Goal: Navigation & Orientation: Find specific page/section

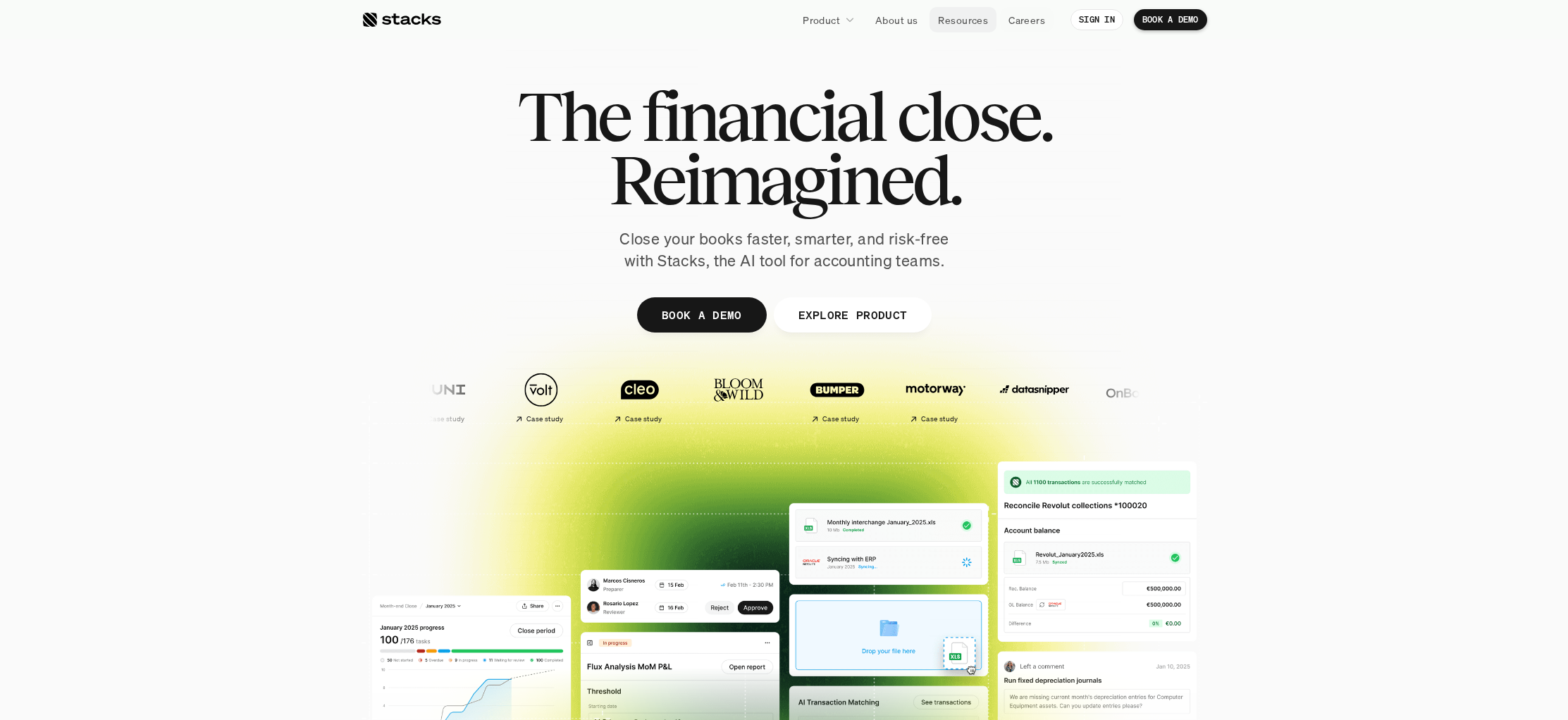
click at [977, 25] on p "Resources" at bounding box center [963, 20] width 50 height 15
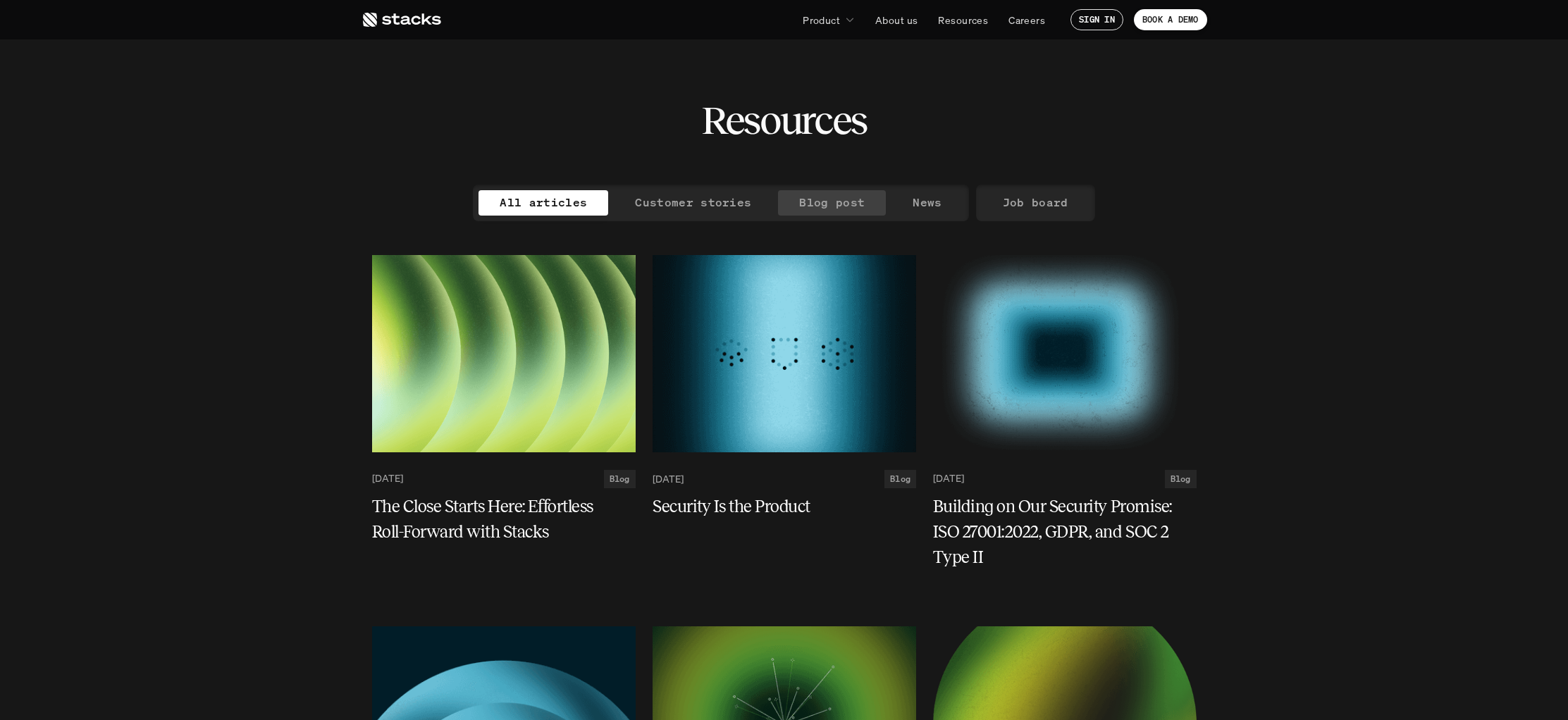
click at [851, 207] on p "Blog post" at bounding box center [831, 202] width 65 height 21
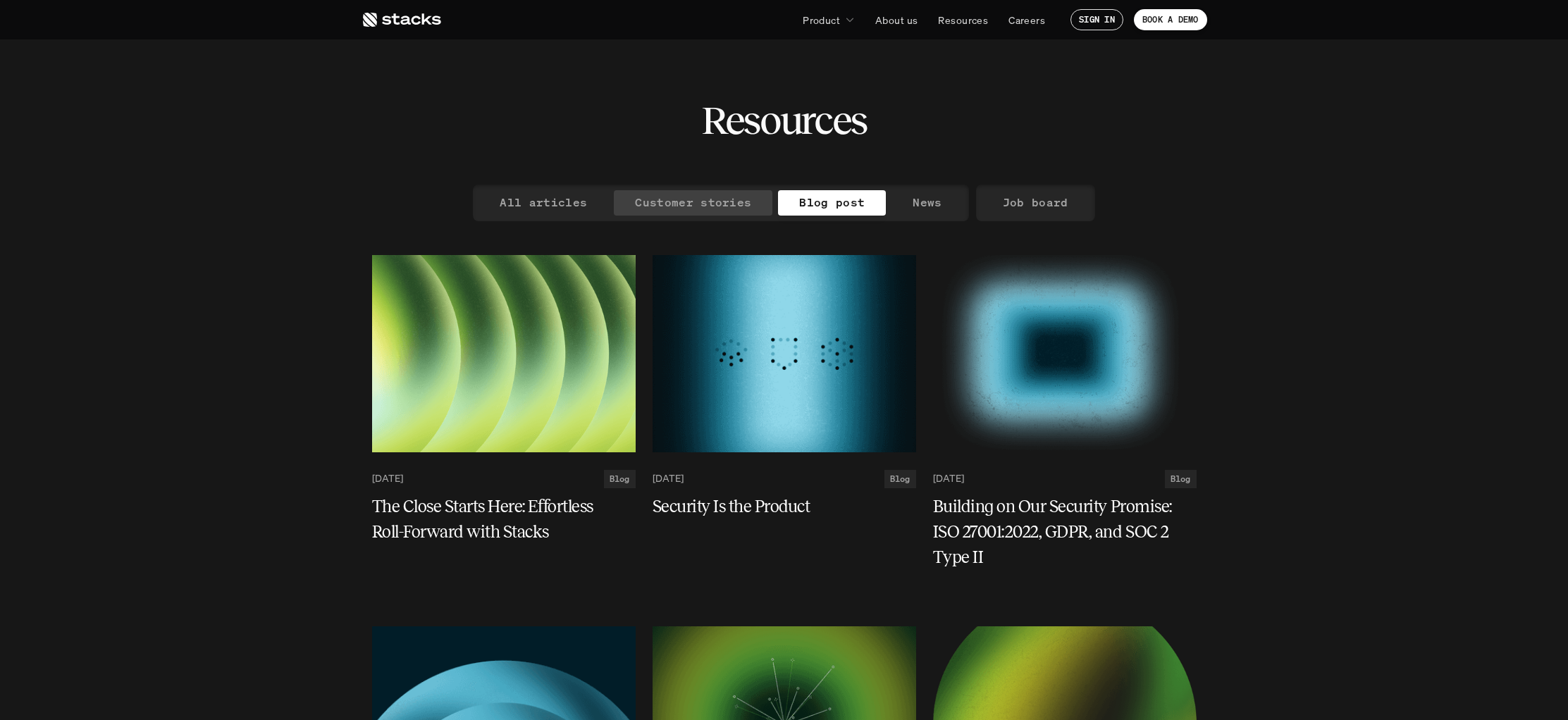
click at [730, 204] on p "Customer stories" at bounding box center [693, 202] width 116 height 21
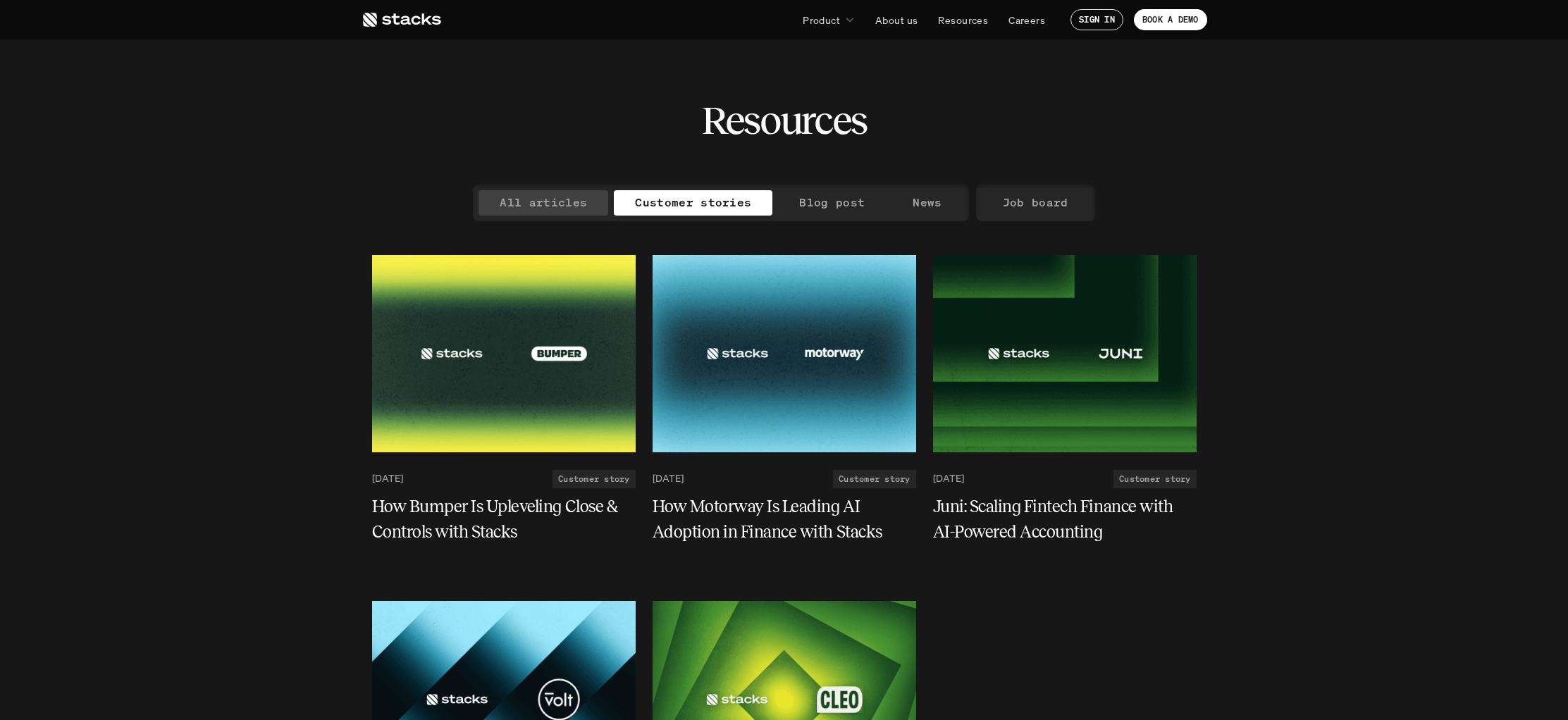
click at [561, 198] on p "All articles" at bounding box center [544, 202] width 88 height 21
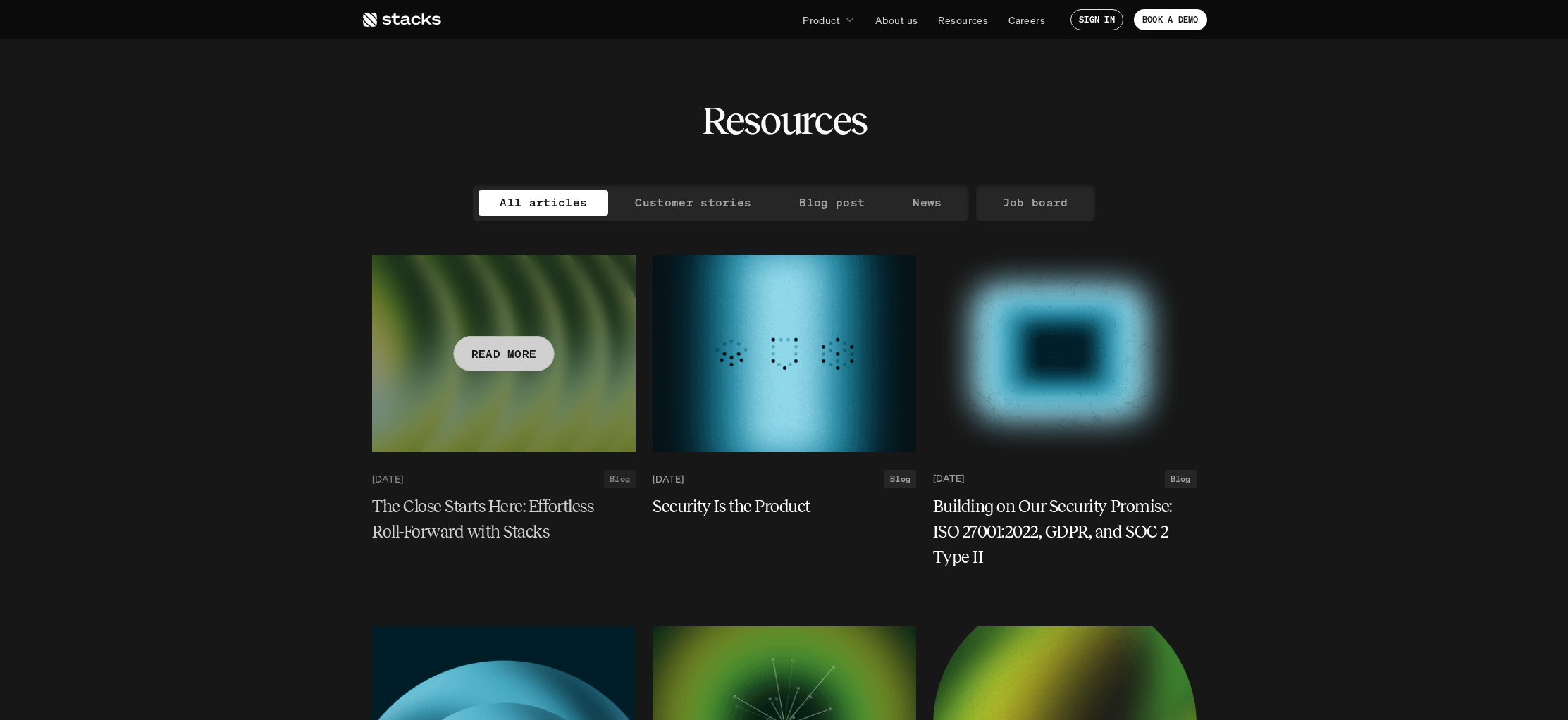
click at [533, 346] on p "READ MORE" at bounding box center [502, 353] width 65 height 21
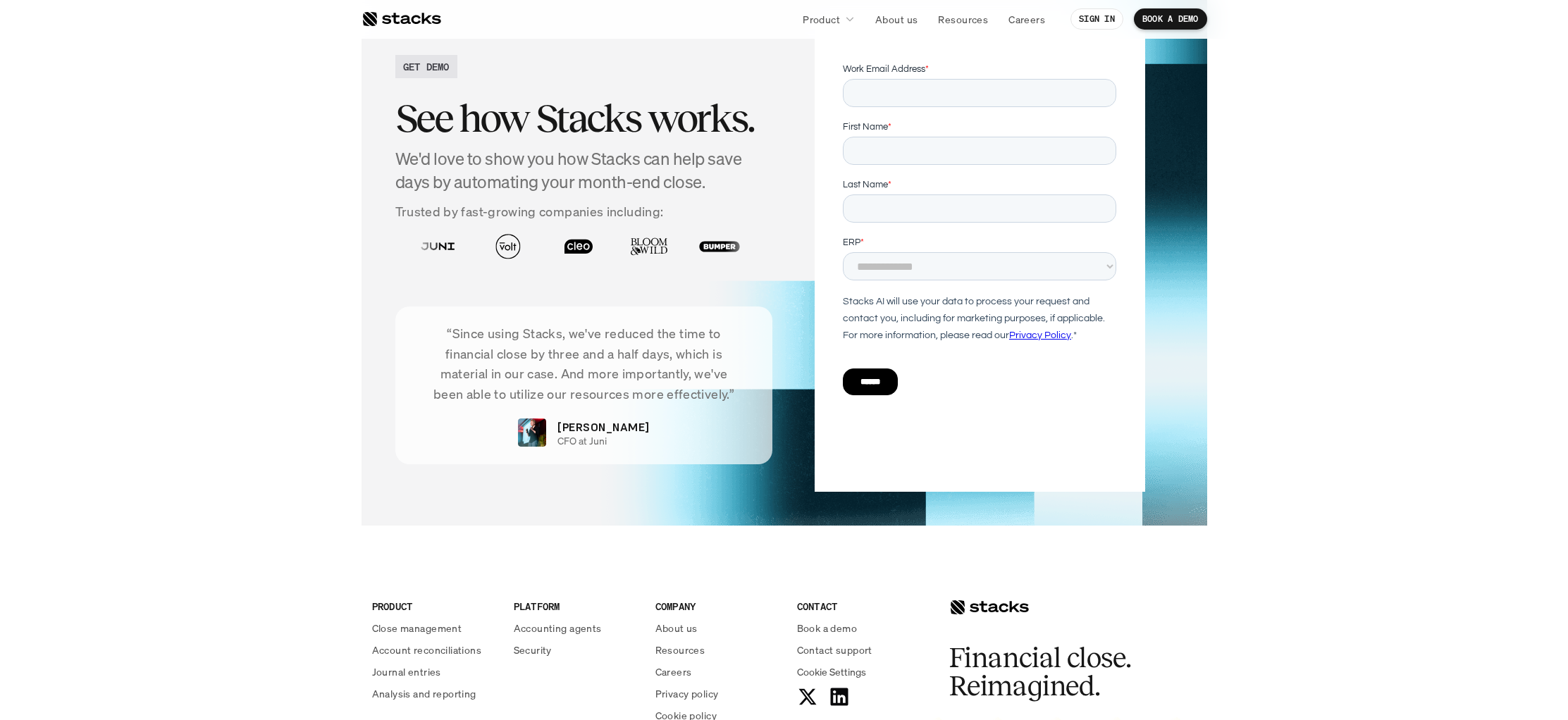
scroll to position [3554, 0]
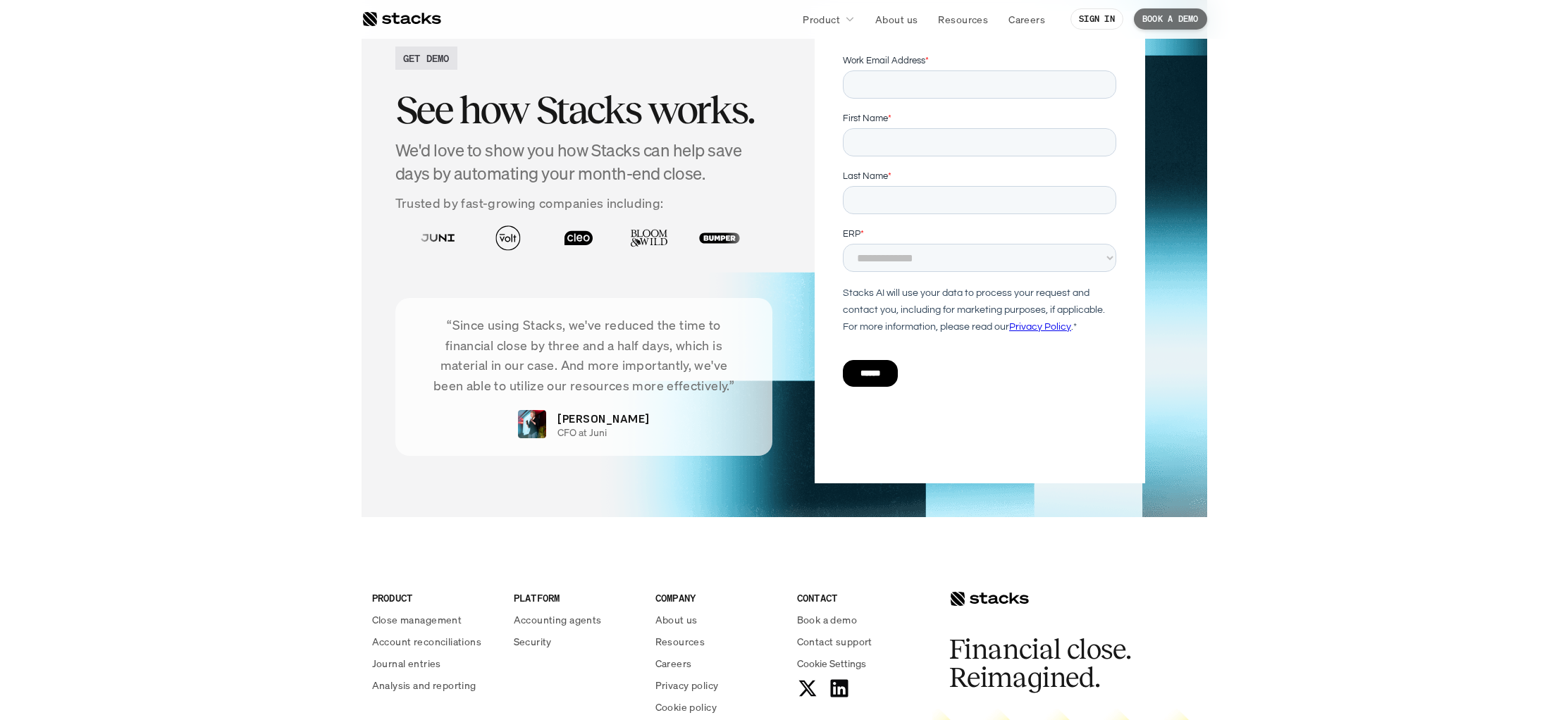
click at [1185, 12] on link "BOOK A DEMO" at bounding box center [1170, 19] width 73 height 21
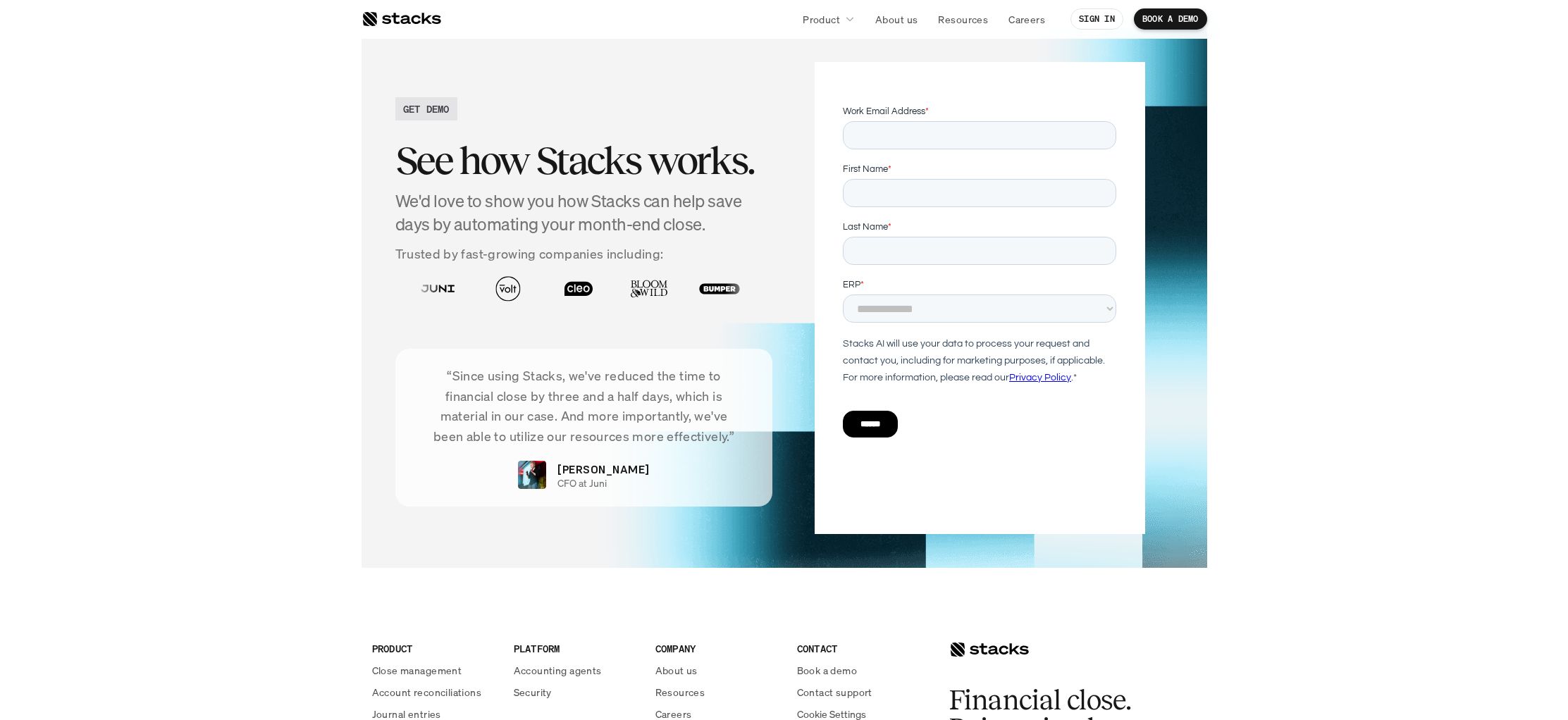
scroll to position [3504, 0]
click at [1155, 17] on p "BOOK A DEMO" at bounding box center [1170, 19] width 56 height 10
click at [415, 21] on div at bounding box center [400, 19] width 80 height 17
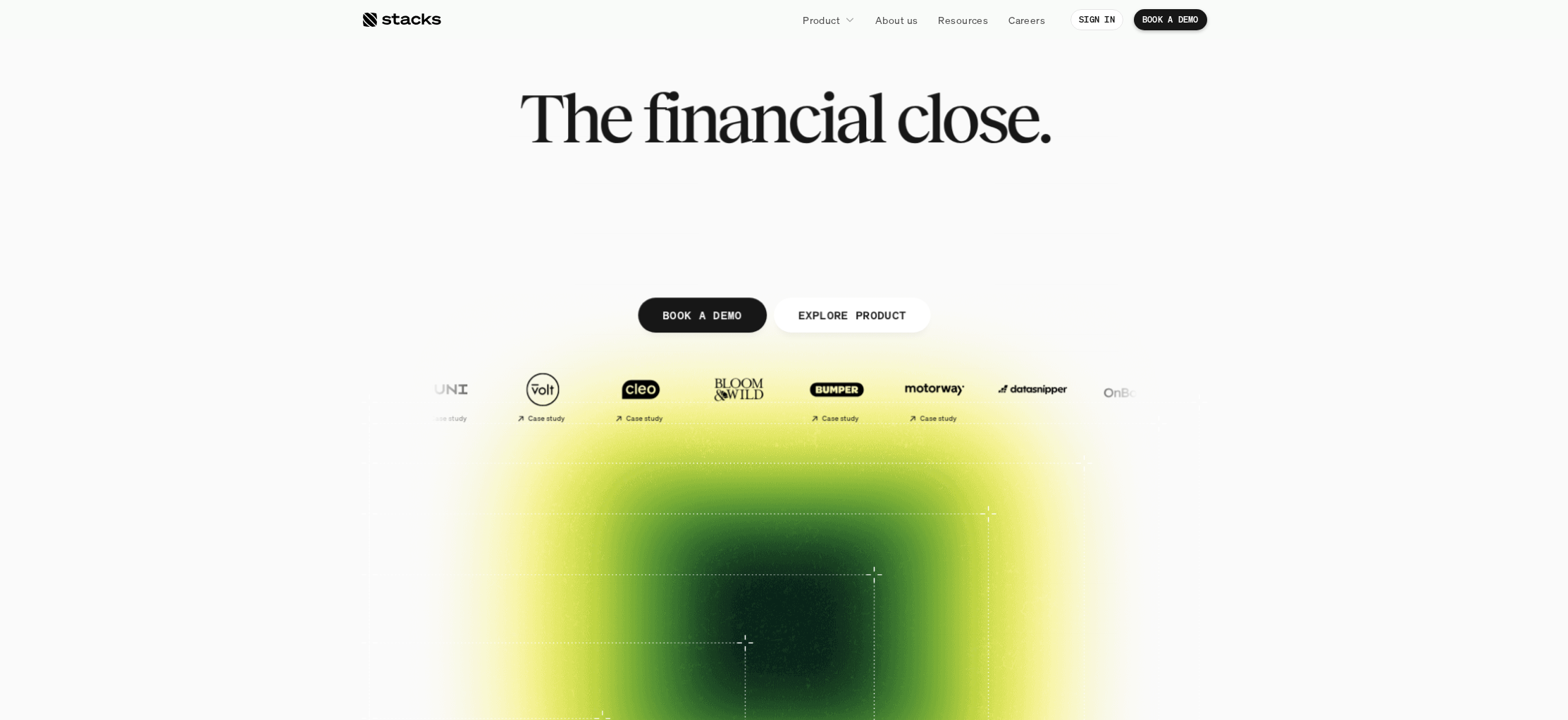
click at [1191, 8] on div "Product About us Resources Careers SIGN IN BOOK A DEMO" at bounding box center [784, 20] width 846 height 25
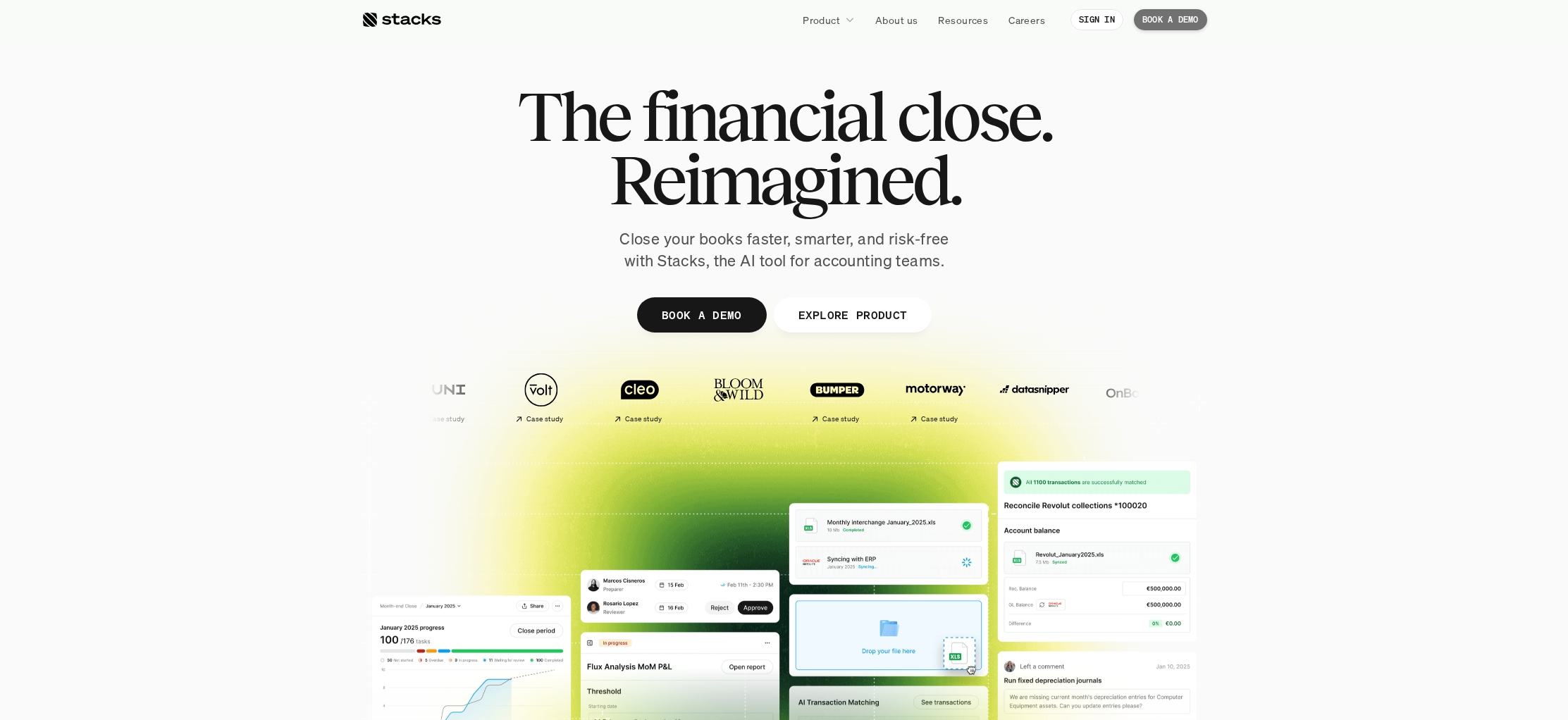
click at [1190, 16] on p "BOOK A DEMO" at bounding box center [1170, 20] width 56 height 10
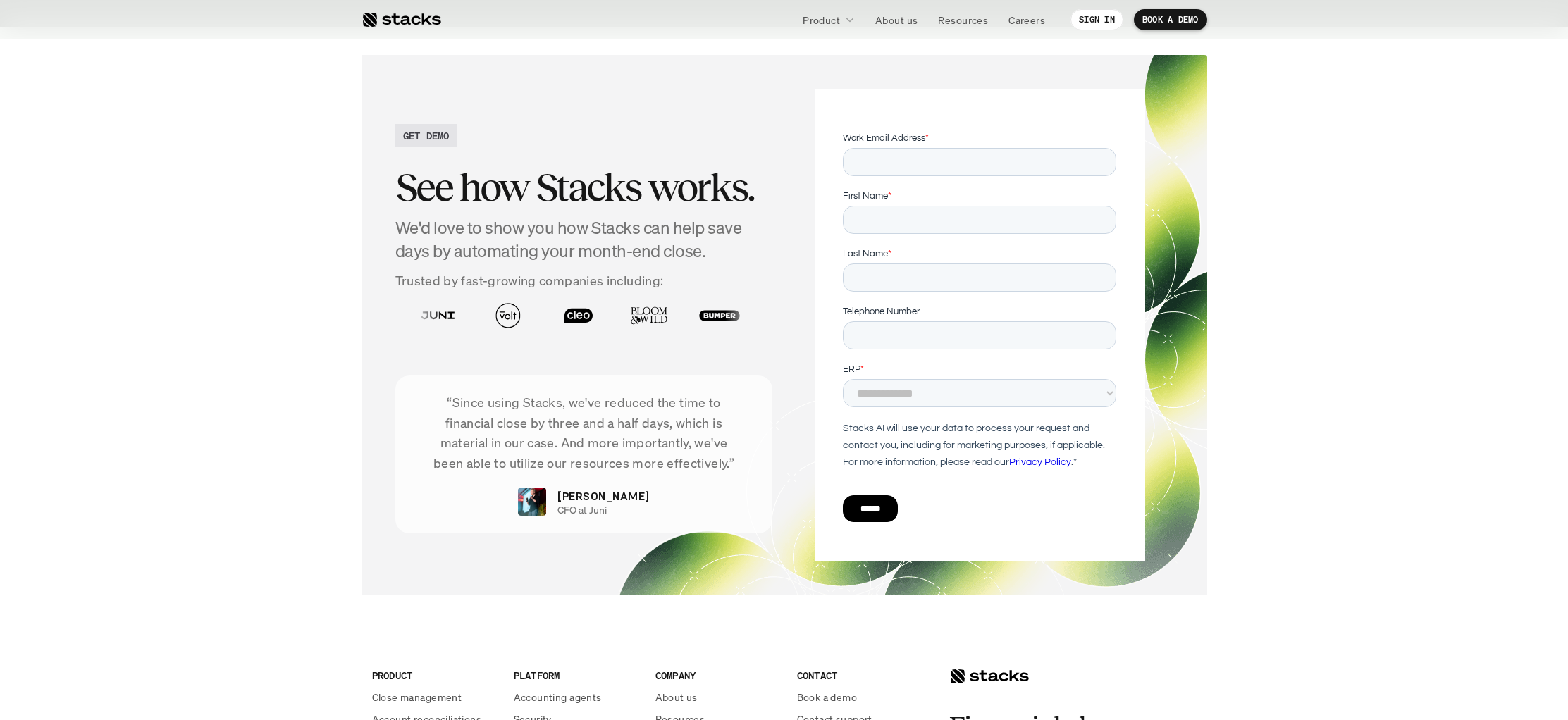
scroll to position [4606, 0]
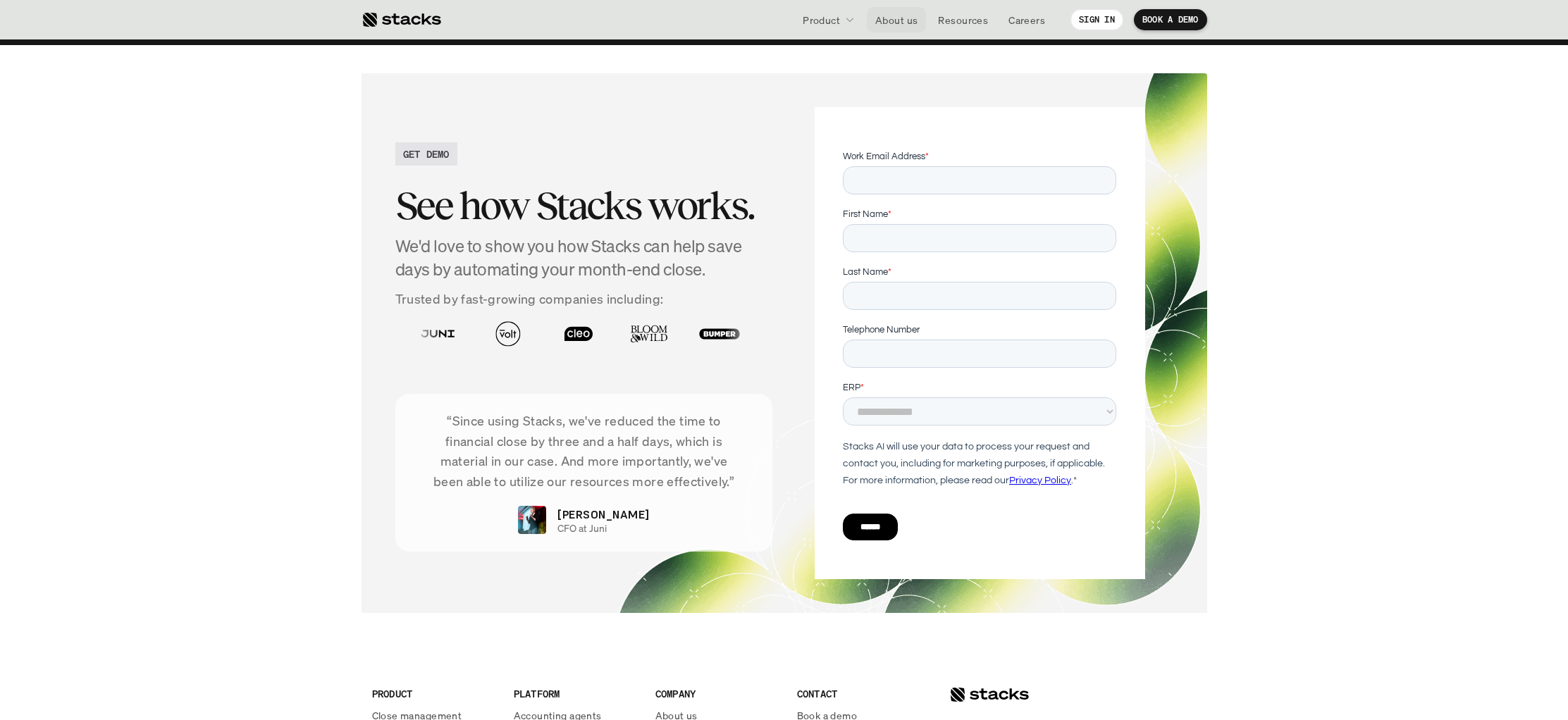
click at [887, 17] on p "About us" at bounding box center [896, 20] width 42 height 15
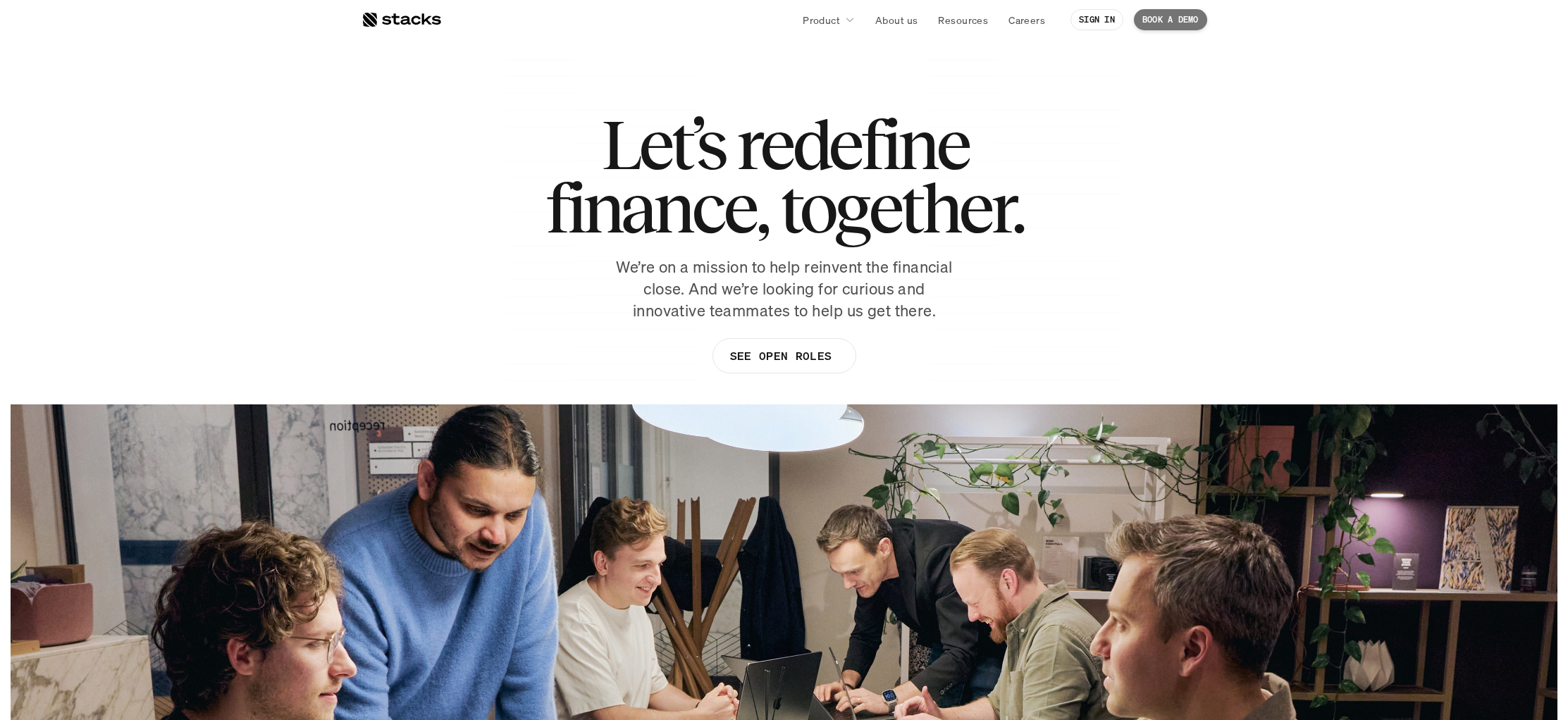
click at [1172, 27] on link "BOOK A DEMO" at bounding box center [1170, 20] width 73 height 21
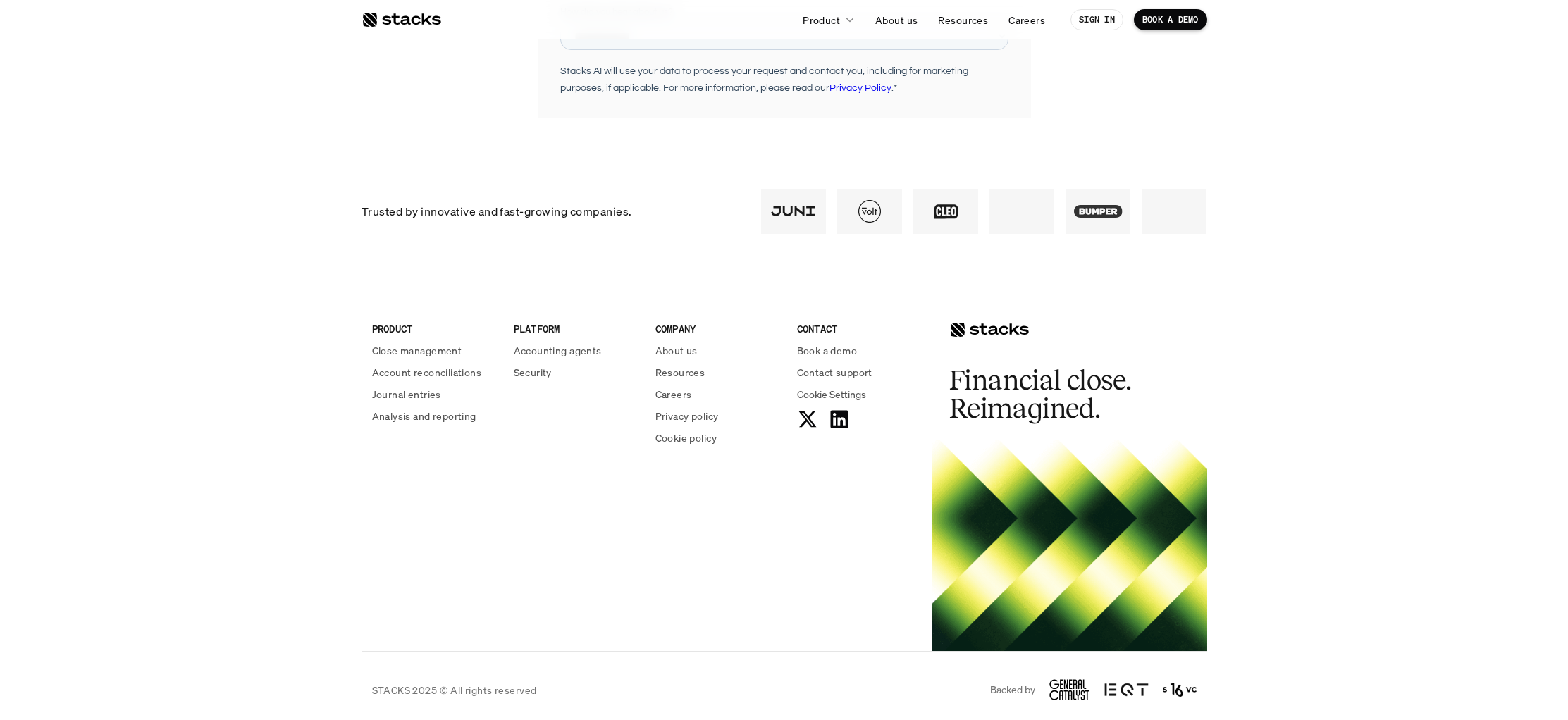
scroll to position [653, 0]
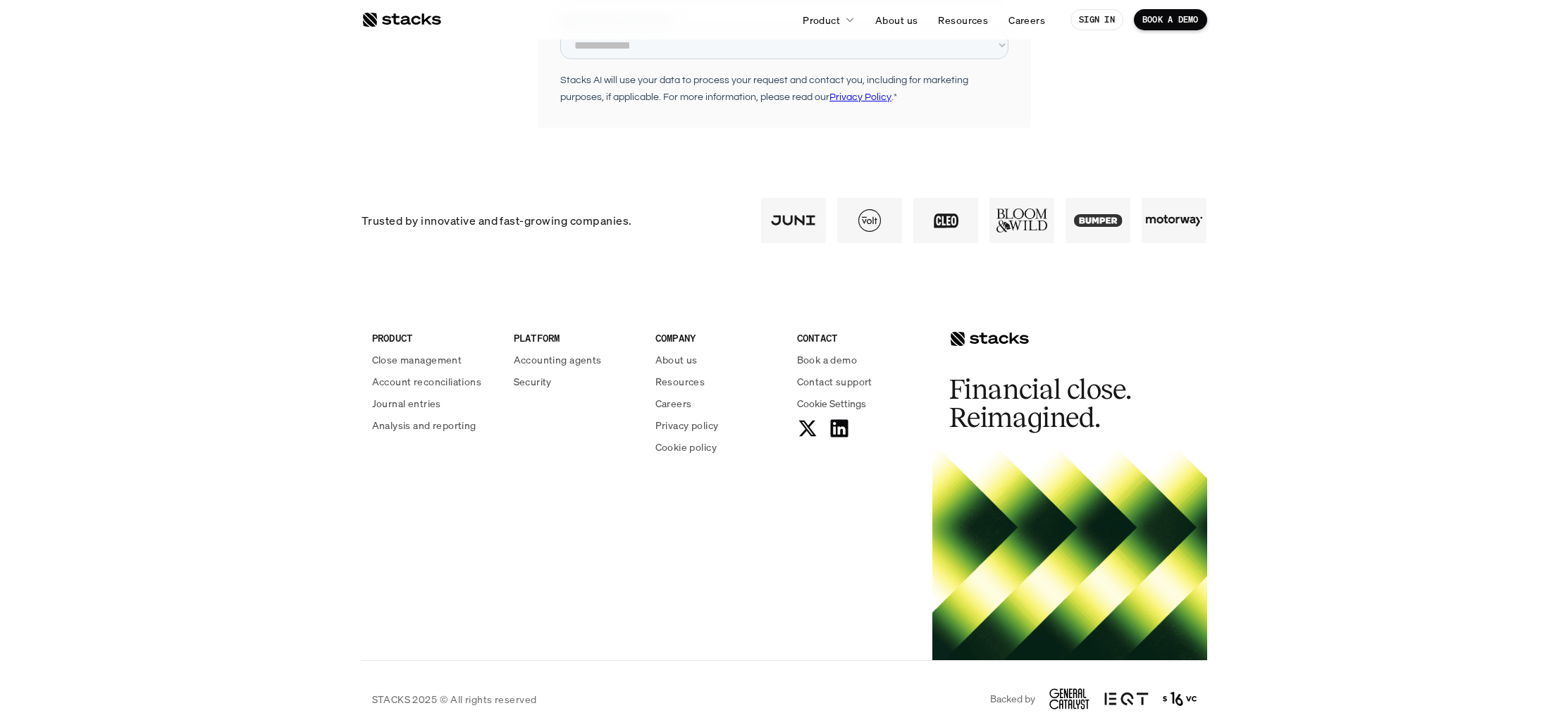
click at [409, 15] on div at bounding box center [400, 20] width 80 height 17
